Goal: Navigation & Orientation: Find specific page/section

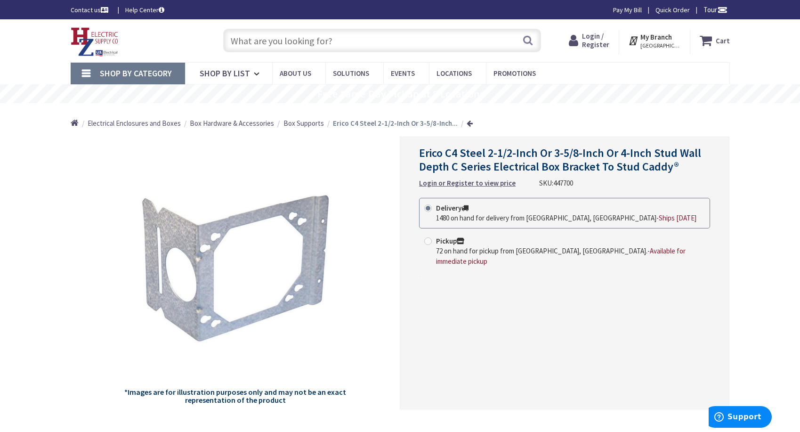
click at [119, 31] on div "Toggle Nav" at bounding box center [138, 41] width 148 height 32
click at [112, 33] on img at bounding box center [95, 41] width 48 height 29
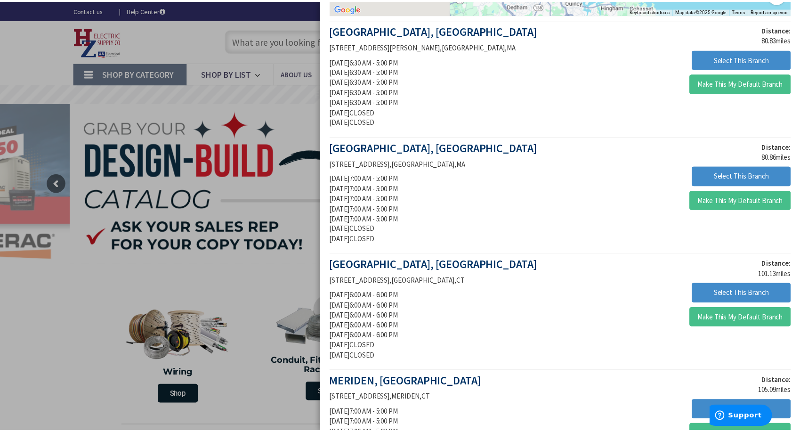
scroll to position [330, 0]
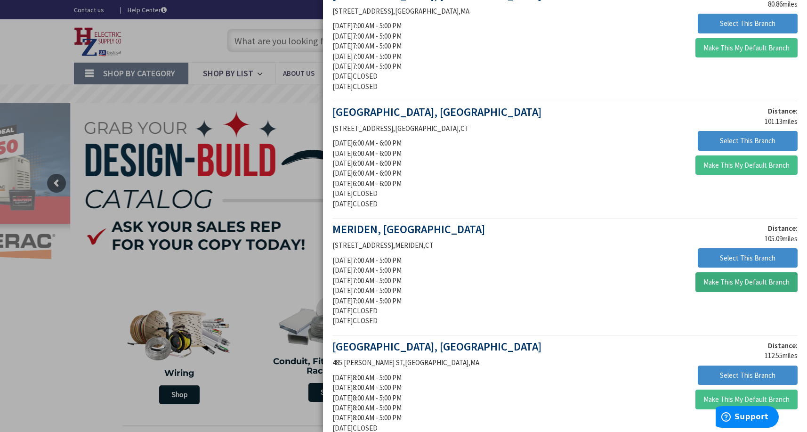
click at [712, 284] on button "Make This My Default Branch" at bounding box center [747, 282] width 102 height 20
